Goal: Entertainment & Leisure: Consume media (video, audio)

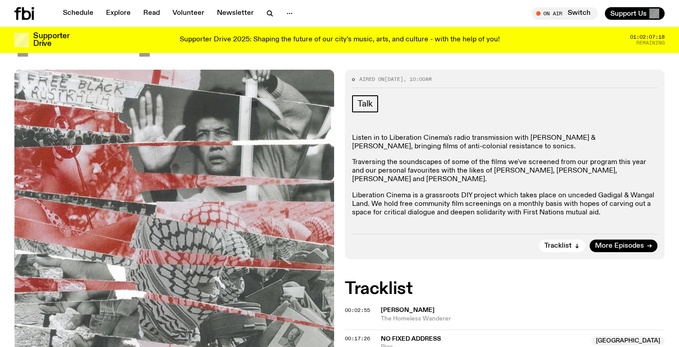
scroll to position [134, 0]
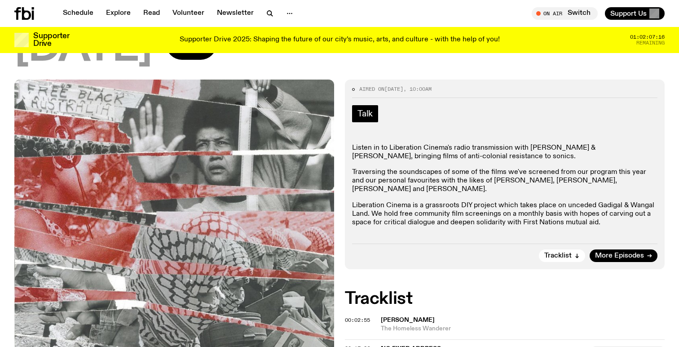
click at [368, 111] on span "Talk" at bounding box center [365, 114] width 15 height 10
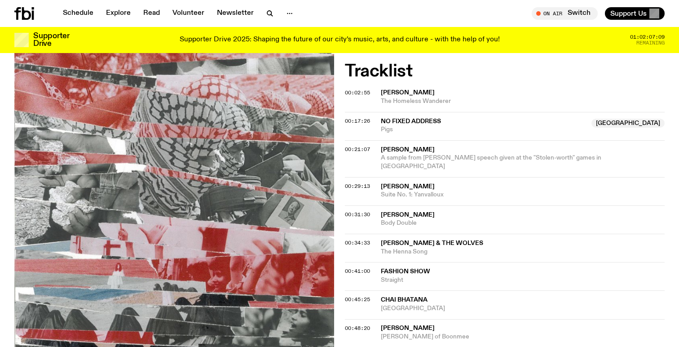
scroll to position [316, 0]
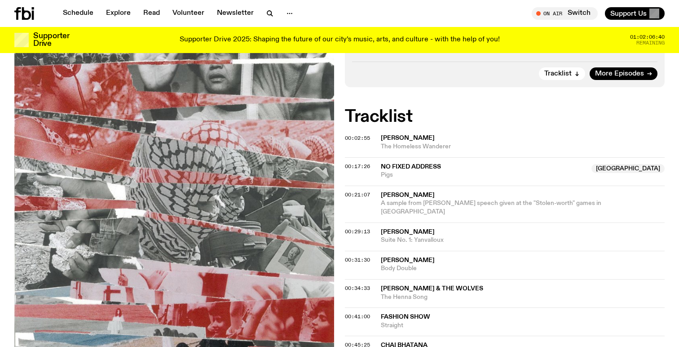
click at [342, 136] on div "Aired on [DATE] 10:00am Talk Listen in to Liberation Cinema's radio transmissio…" at bounding box center [339, 178] width 679 height 560
click at [348, 138] on span "00:02:55" at bounding box center [357, 137] width 25 height 7
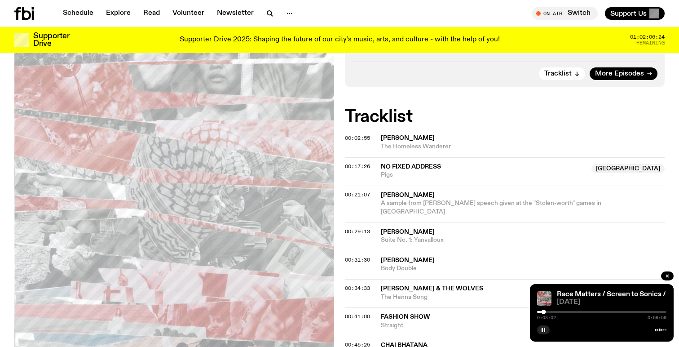
click at [551, 313] on div "0:03:02 0:59:59" at bounding box center [601, 314] width 129 height 11
click at [557, 312] on div at bounding box center [601, 312] width 129 height 2
click at [575, 310] on div "0:08:57 0:59:59" at bounding box center [601, 314] width 129 height 11
click at [615, 310] on div "0:08:58 0:59:59" at bounding box center [601, 314] width 129 height 11
click at [621, 311] on div at bounding box center [601, 312] width 129 height 2
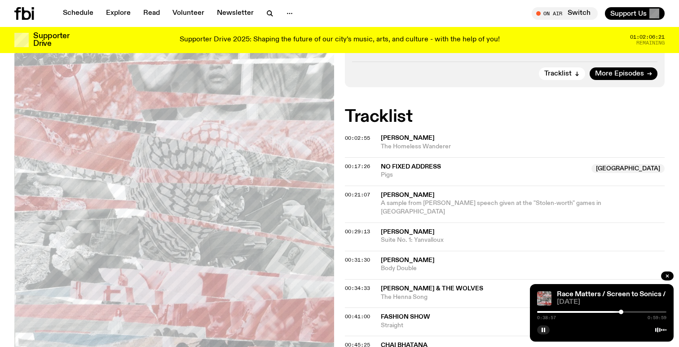
click at [644, 312] on div at bounding box center [601, 312] width 129 height 2
click at [622, 312] on div at bounding box center [578, 312] width 129 height 2
click at [606, 312] on div at bounding box center [556, 312] width 129 height 2
click at [593, 311] on div at bounding box center [541, 312] width 129 height 2
click at [578, 313] on div "0:25:37 0:59:59" at bounding box center [601, 314] width 129 height 11
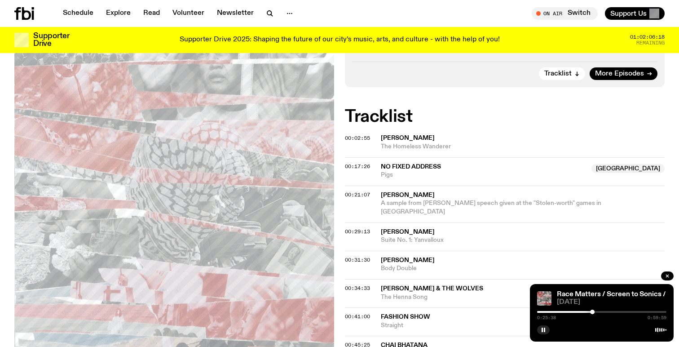
click at [577, 311] on div at bounding box center [527, 312] width 129 height 2
click at [566, 311] on div at bounding box center [512, 312] width 129 height 2
click at [553, 312] on div at bounding box center [501, 312] width 129 height 2
click at [559, 311] on div at bounding box center [601, 312] width 129 height 2
click at [558, 312] on div at bounding box center [559, 312] width 4 height 4
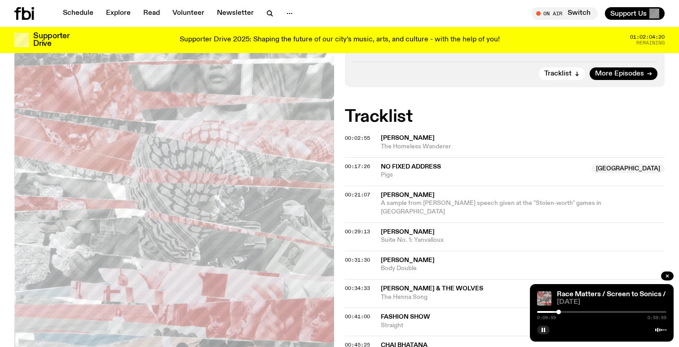
click at [559, 312] on div at bounding box center [559, 312] width 4 height 4
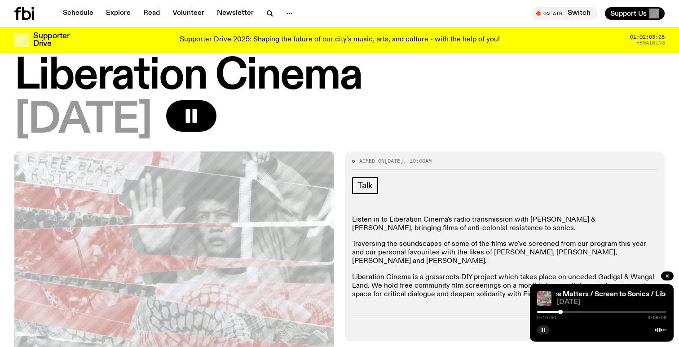
scroll to position [115, 0]
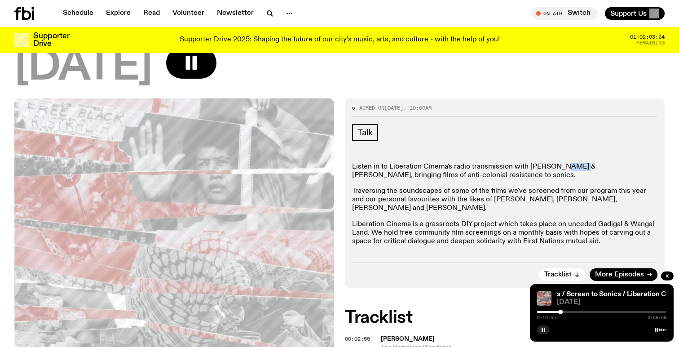
drag, startPoint x: 571, startPoint y: 167, endPoint x: 554, endPoint y: 168, distance: 16.6
click at [554, 168] on p "Listen in to Liberation Cinema's radio transmission with [PERSON_NAME] & [PERSO…" at bounding box center [505, 171] width 306 height 17
copy p "[PERSON_NAME]"
click at [563, 311] on div at bounding box center [501, 312] width 129 height 2
click at [561, 311] on div at bounding box center [498, 312] width 129 height 2
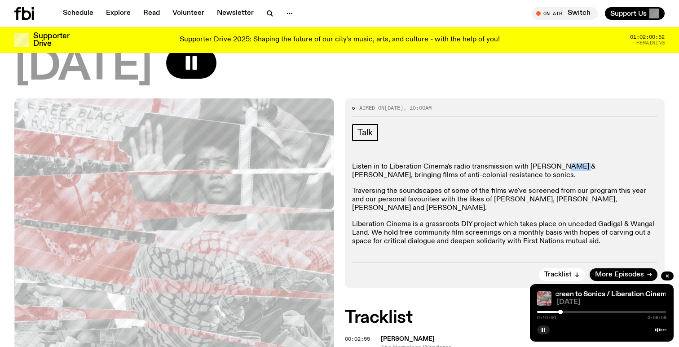
click at [559, 311] on div at bounding box center [560, 312] width 4 height 4
click at [561, 311] on div at bounding box center [601, 312] width 129 height 2
click at [562, 311] on div at bounding box center [562, 312] width 4 height 4
click at [563, 311] on div at bounding box center [563, 312] width 4 height 4
click at [564, 312] on div at bounding box center [564, 312] width 4 height 4
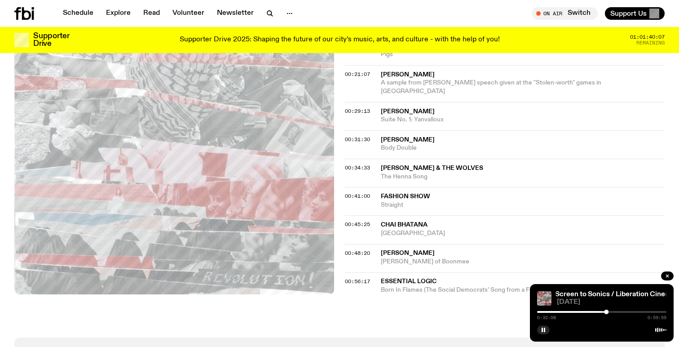
scroll to position [434, 0]
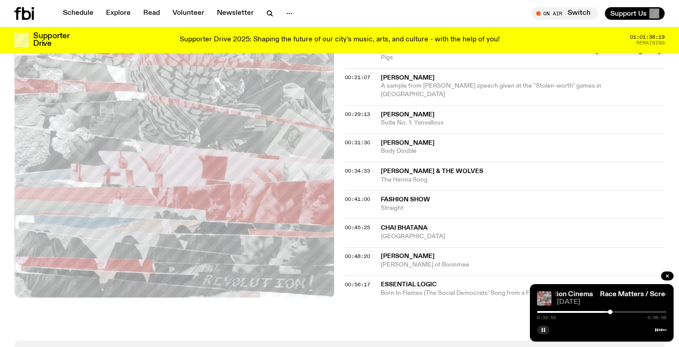
click at [542, 327] on icon "button" at bounding box center [543, 329] width 5 height 5
